Goal: Task Accomplishment & Management: Use online tool/utility

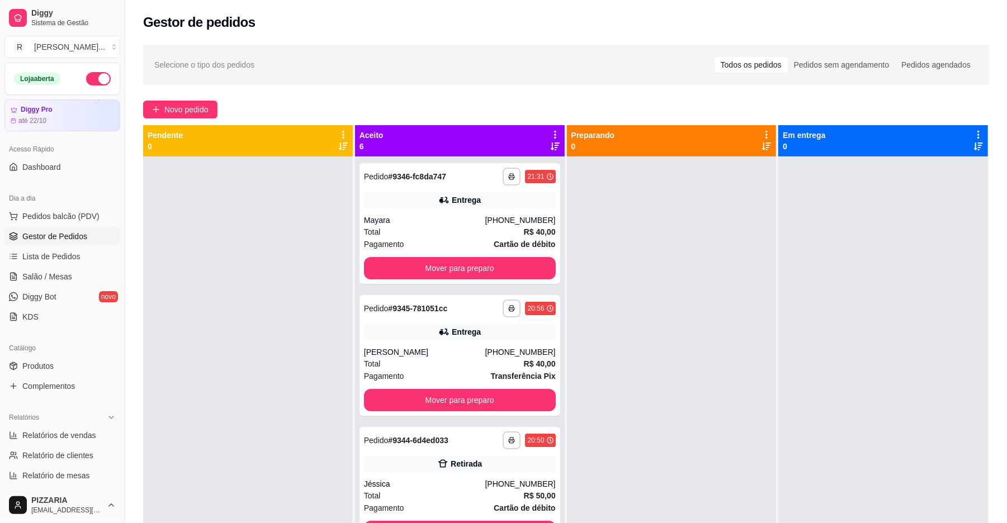
click at [551, 131] on icon at bounding box center [555, 135] width 10 height 10
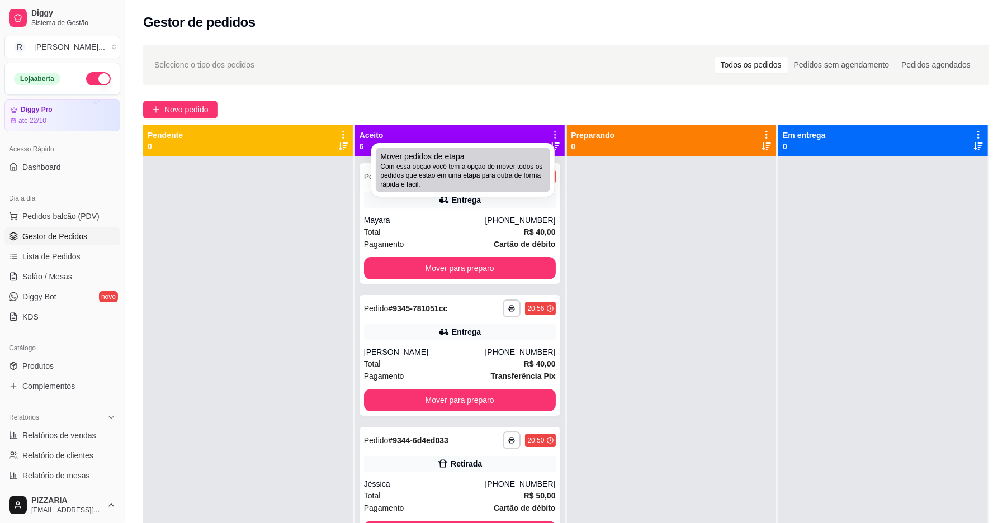
click at [396, 188] on span "Com essa opção você tem a opção de mover todos os pedidos que estão em uma etap…" at bounding box center [462, 175] width 165 height 27
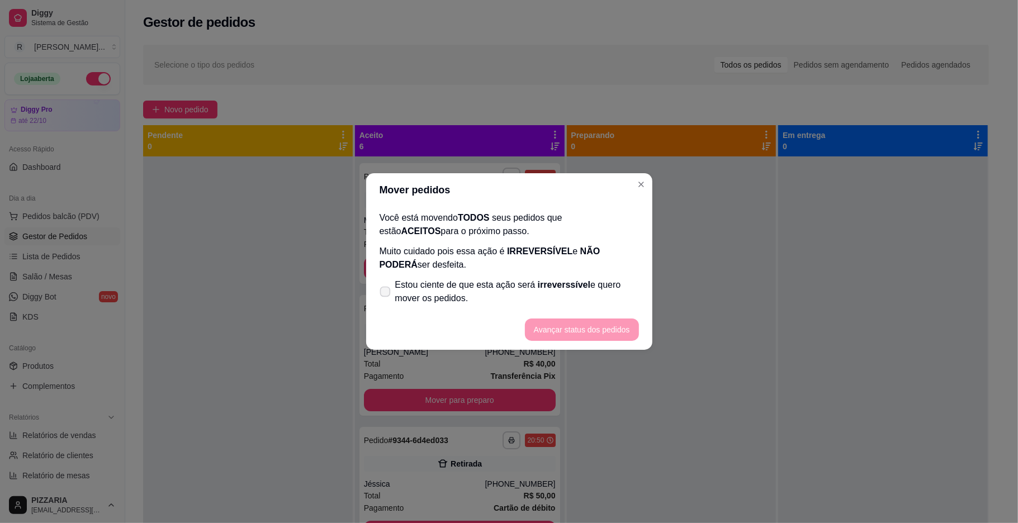
click at [432, 297] on span "Estou ciente de que esta ação será irreverssível e quero mover os pedidos." at bounding box center [517, 291] width 244 height 27
click at [386, 297] on input "Estou ciente de que esta ação será irreverssível e quero mover os pedidos." at bounding box center [382, 297] width 7 height 7
checkbox input "true"
click at [575, 336] on button "Avançar status dos pedidos" at bounding box center [582, 330] width 111 height 22
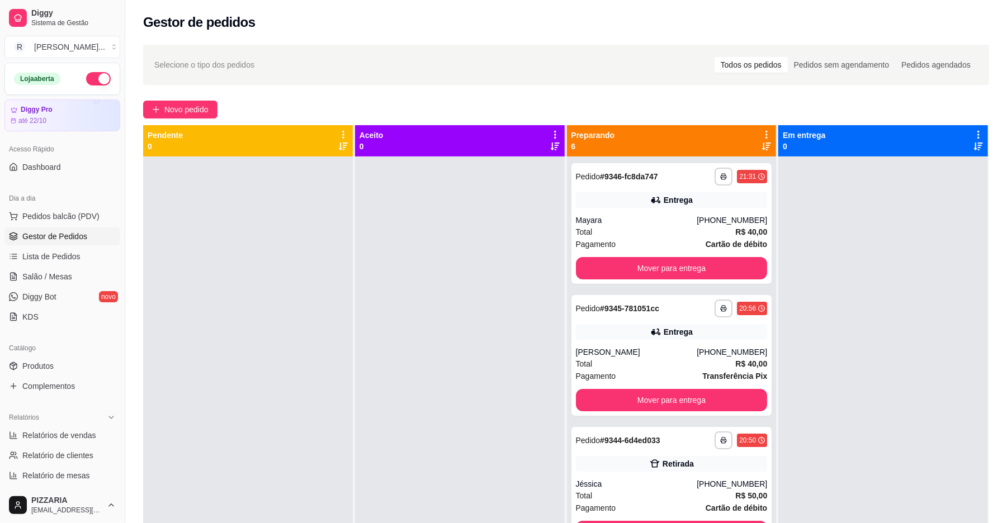
click at [761, 130] on icon at bounding box center [766, 135] width 10 height 10
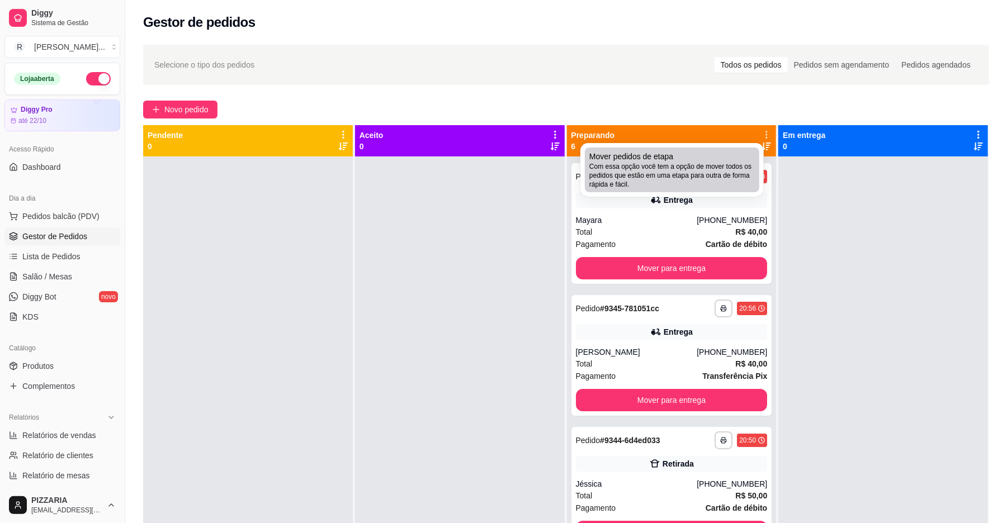
click at [724, 149] on li "Mover pedidos de etapa Com essa opção você tem a opção de mover todos os pedido…" at bounding box center [672, 170] width 174 height 45
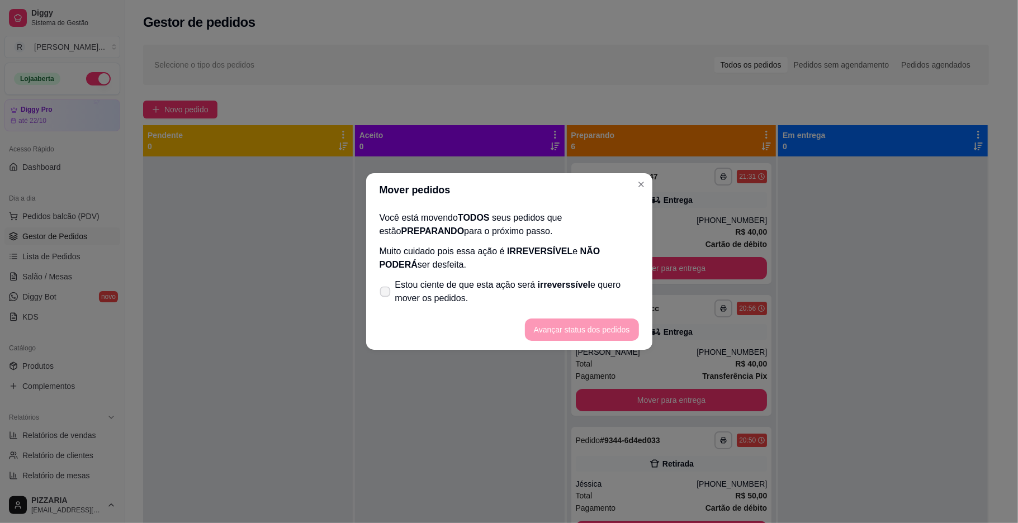
click at [528, 285] on span "Estou ciente de que esta ação será irreverssível e quero mover os pedidos." at bounding box center [517, 291] width 244 height 27
click at [386, 294] on input "Estou ciente de que esta ação será irreverssível e quero mover os pedidos." at bounding box center [382, 297] width 7 height 7
checkbox input "true"
click at [587, 332] on button "Avançar status dos pedidos" at bounding box center [582, 330] width 114 height 22
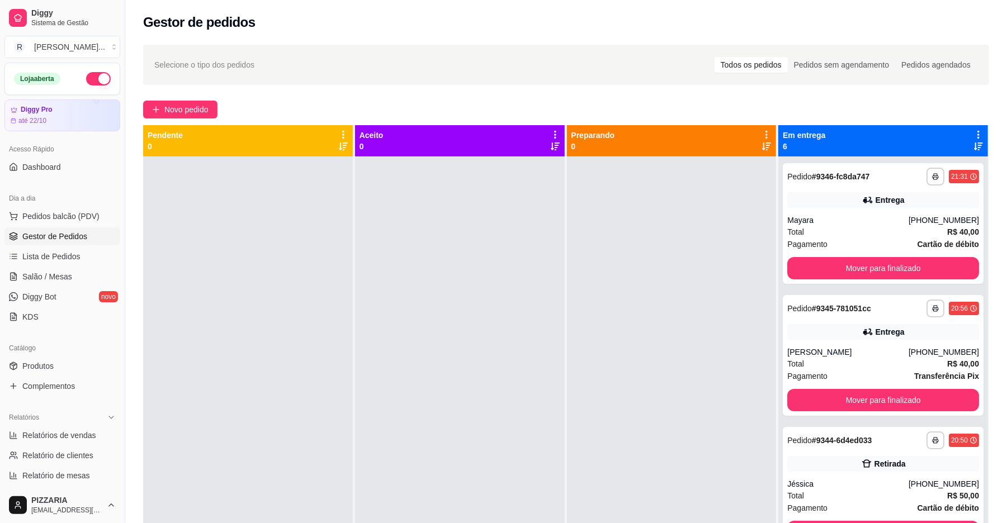
click at [977, 134] on icon at bounding box center [978, 135] width 2 height 8
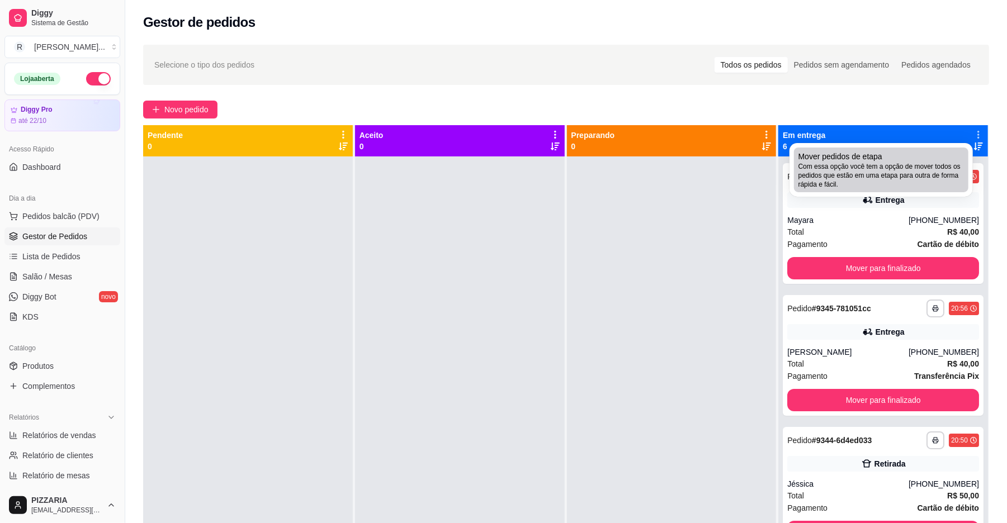
click at [919, 159] on div "Mover pedidos de etapa Com essa opção você tem a opção de mover todos os pedido…" at bounding box center [880, 170] width 165 height 38
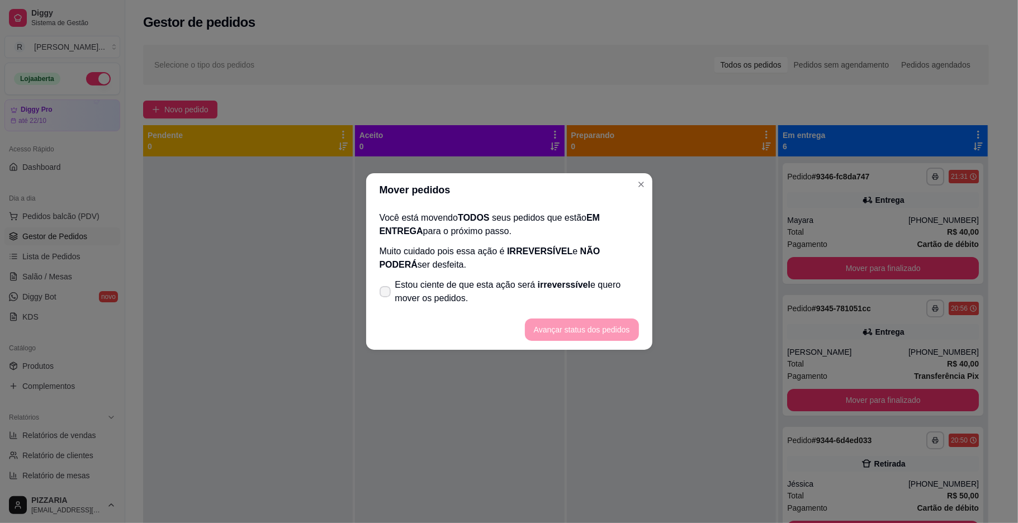
click at [609, 285] on span "Estou ciente de que esta ação será irreverssível e quero mover os pedidos." at bounding box center [517, 291] width 244 height 27
click at [386, 294] on input "Estou ciente de que esta ação será irreverssível e quero mover os pedidos." at bounding box center [382, 297] width 7 height 7
checkbox input "true"
click at [593, 325] on button "Avançar status dos pedidos" at bounding box center [582, 330] width 114 height 22
